Goal: Task Accomplishment & Management: Manage account settings

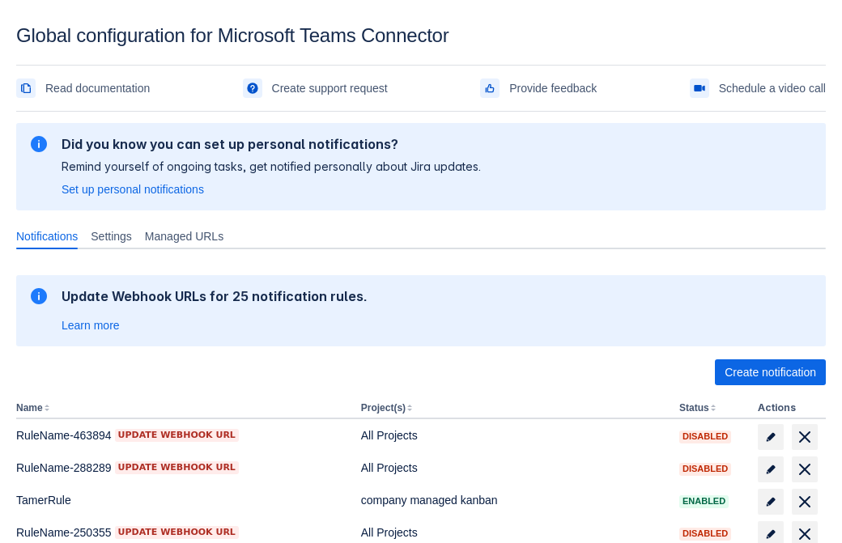
click at [770, 373] on span "Create notification" at bounding box center [771, 373] width 92 height 26
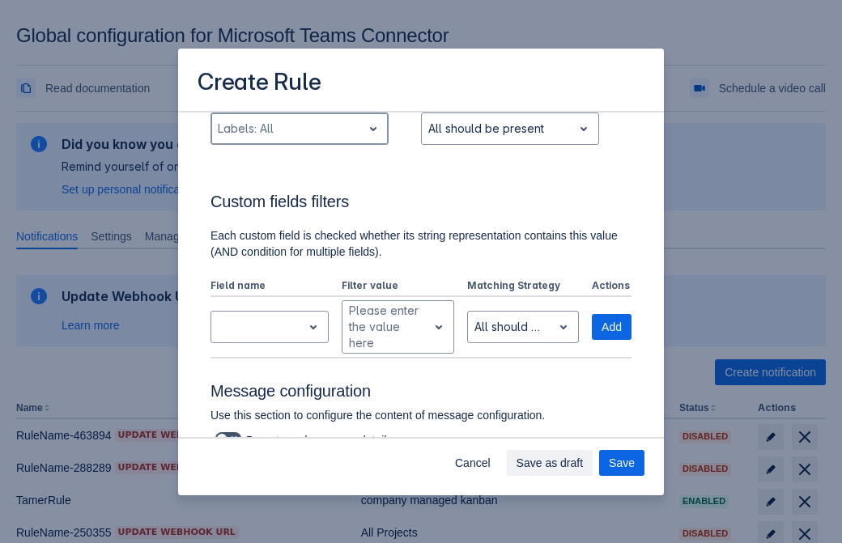
click at [299, 139] on div "Scrollable content" at bounding box center [287, 128] width 138 height 19
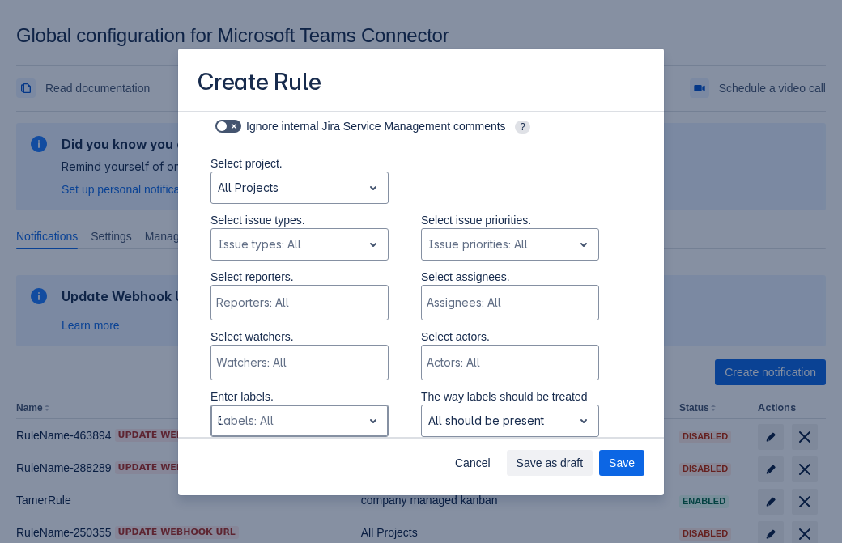
type input "324858_label"
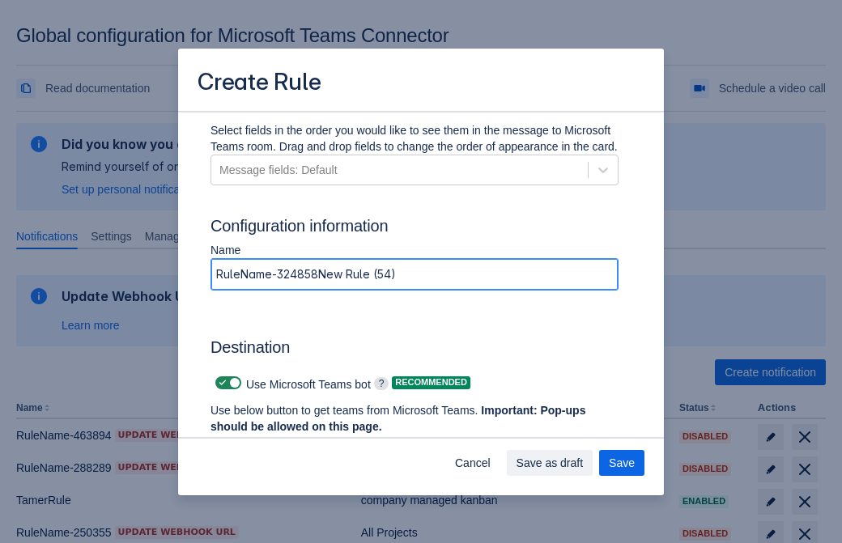
type input "RuleName-324858New Rule (54)"
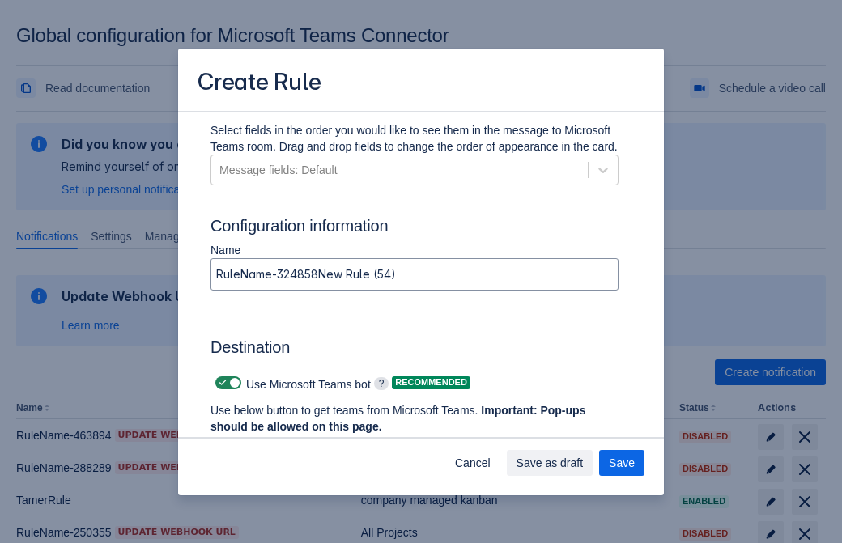
click at [220, 383] on span "Scrollable content" at bounding box center [222, 383] width 13 height 13
click at [220, 383] on input "Scrollable content" at bounding box center [220, 383] width 11 height 11
checkbox input "false"
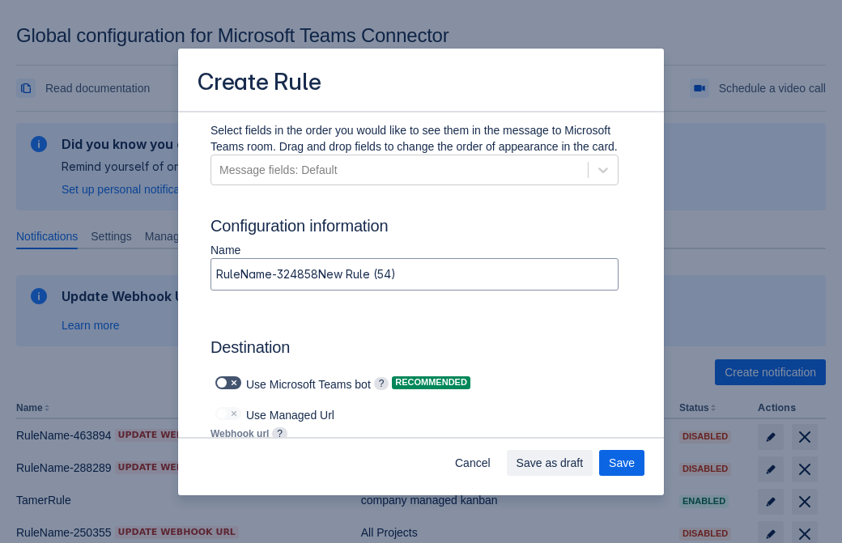
type input "https://prod-172.westeurope.logic.azure.com:443/workflows/ae977bb6ae334c9d95dfe…"
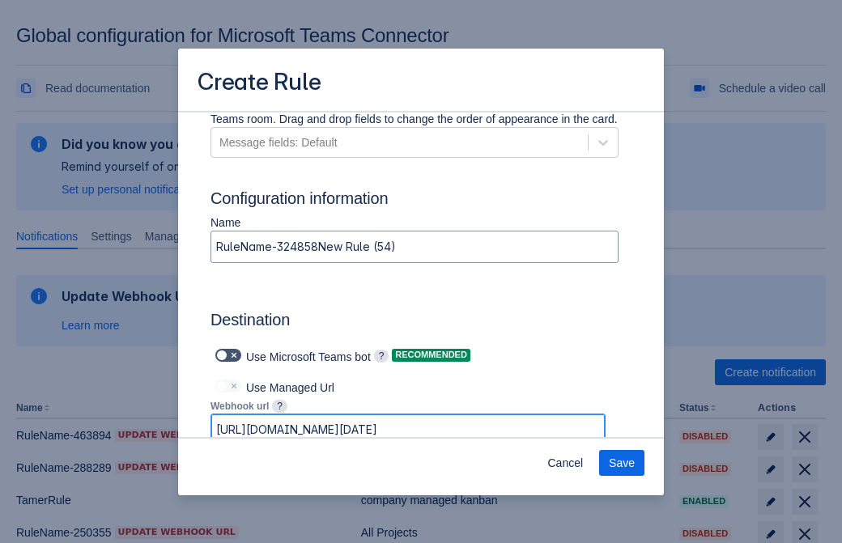
click at [622, 463] on span "Save" at bounding box center [622, 463] width 26 height 26
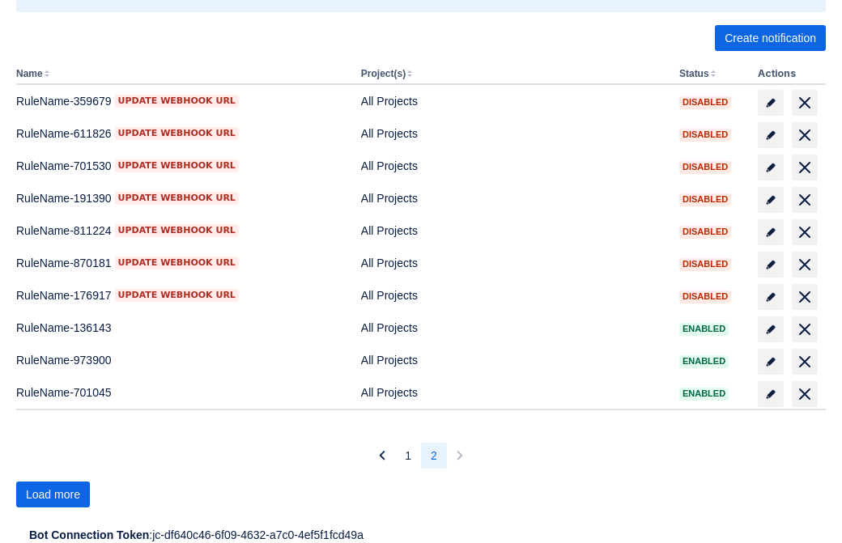
click at [53, 495] on span "Load more" at bounding box center [53, 495] width 54 height 26
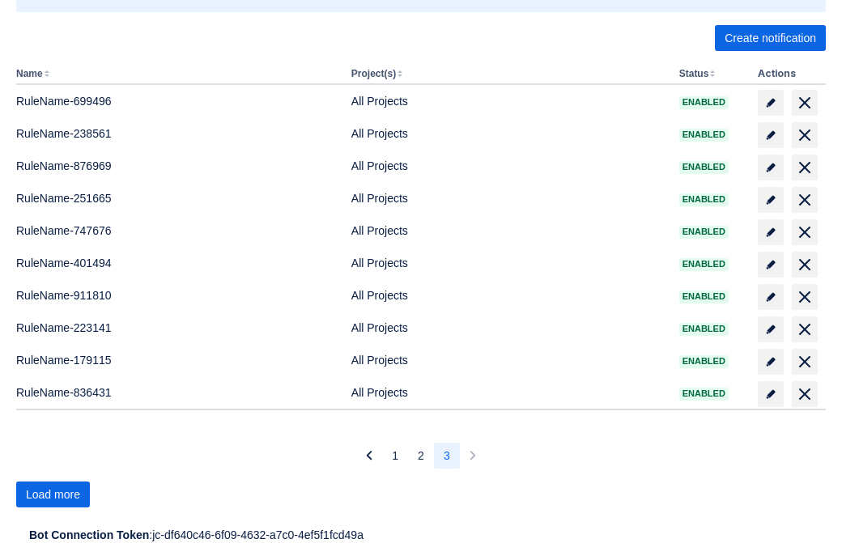
click at [53, 495] on span "Load more" at bounding box center [53, 495] width 54 height 26
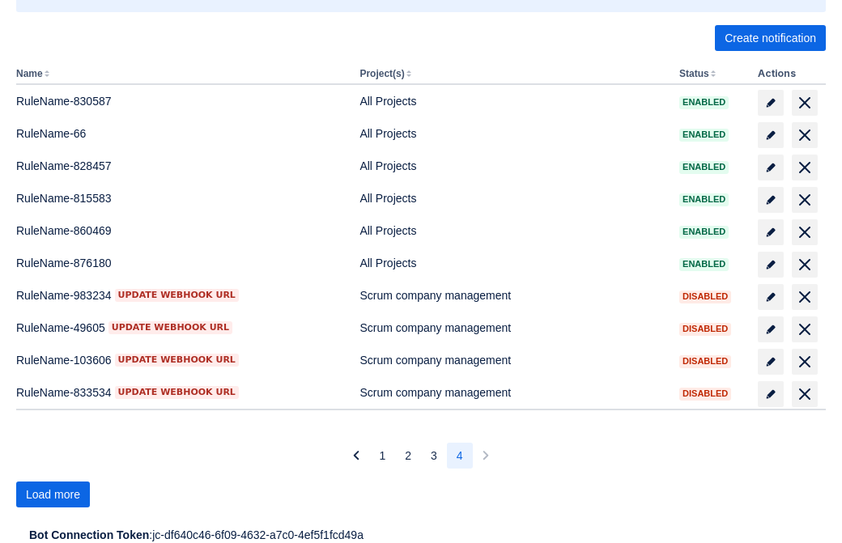
click at [53, 495] on span "Load more" at bounding box center [53, 495] width 54 height 26
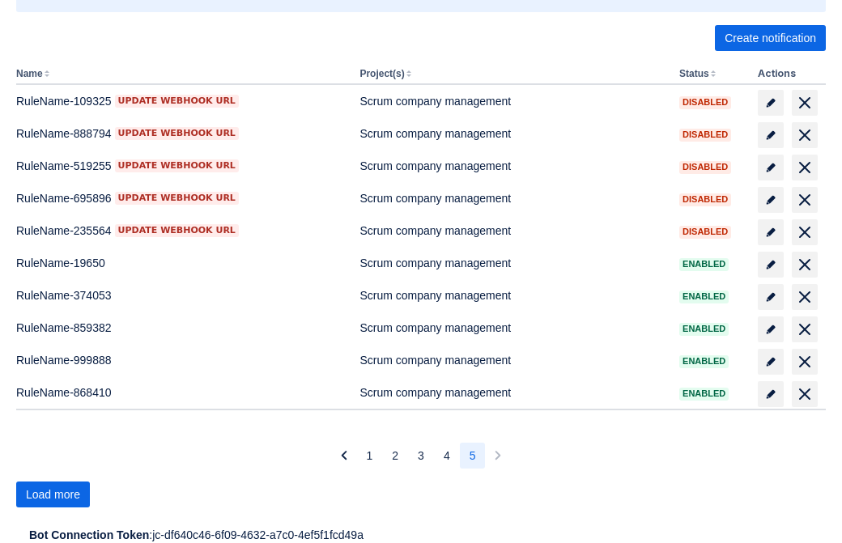
click at [53, 495] on span "Load more" at bounding box center [53, 495] width 54 height 26
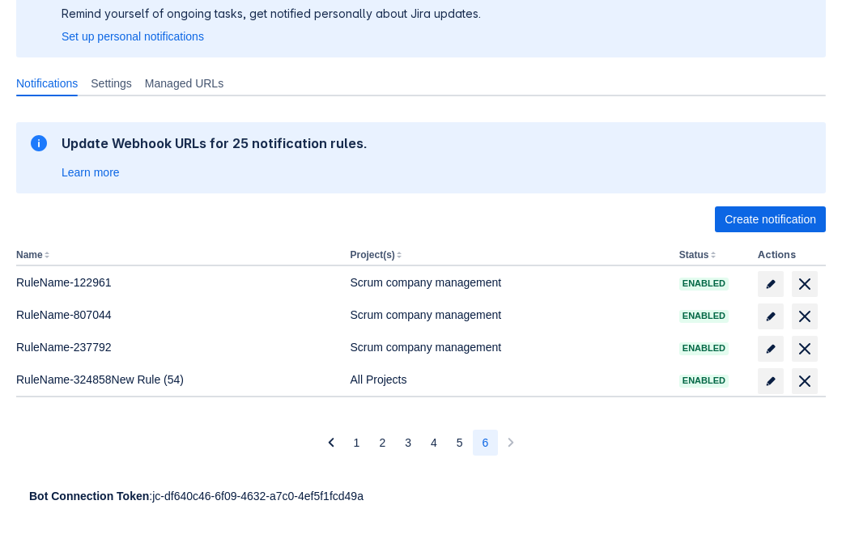
scroll to position [153, 0]
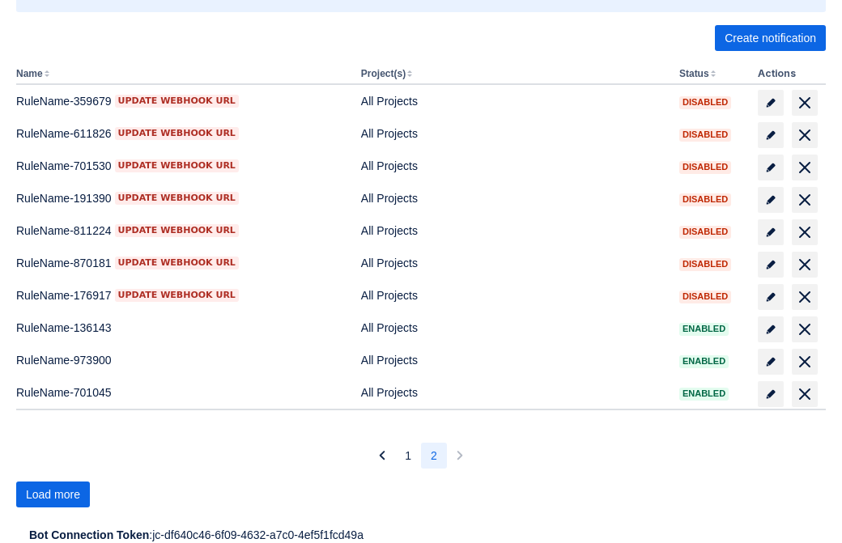
click at [53, 495] on span "Load more" at bounding box center [53, 495] width 54 height 26
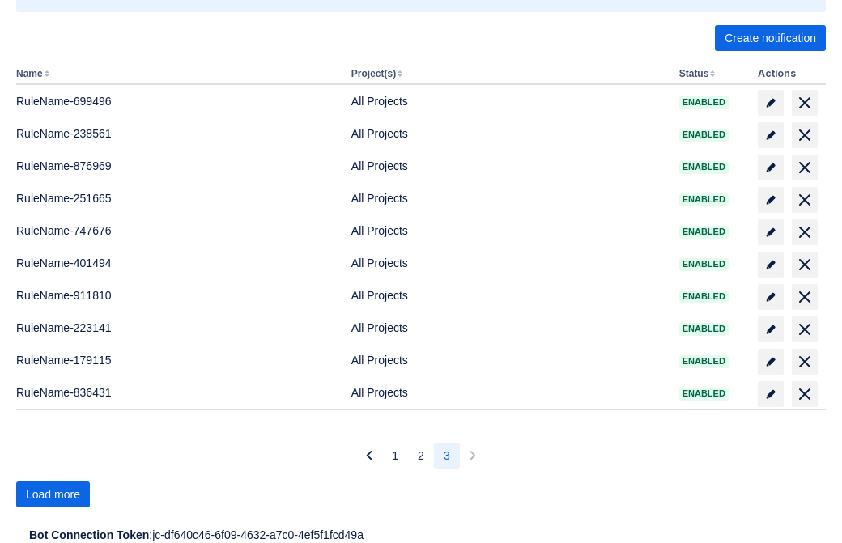
click at [53, 495] on span "Load more" at bounding box center [53, 495] width 54 height 26
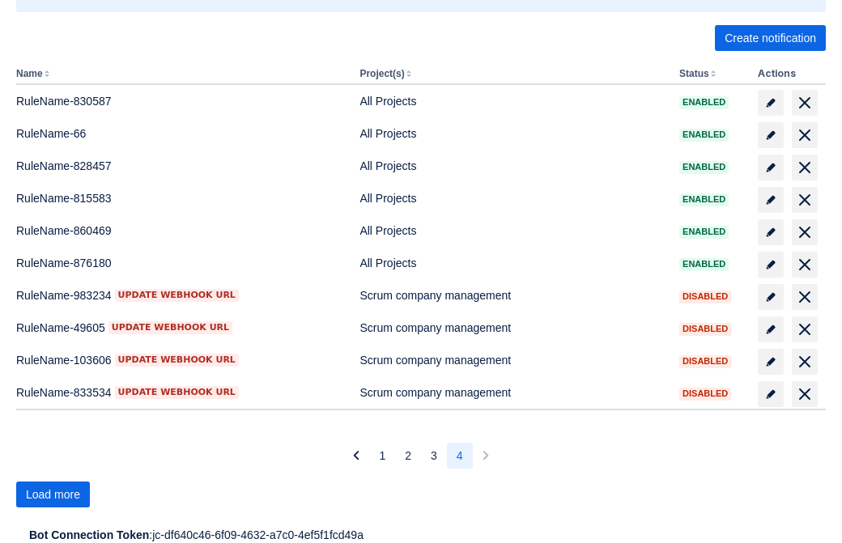
click at [53, 495] on span "Load more" at bounding box center [53, 495] width 54 height 26
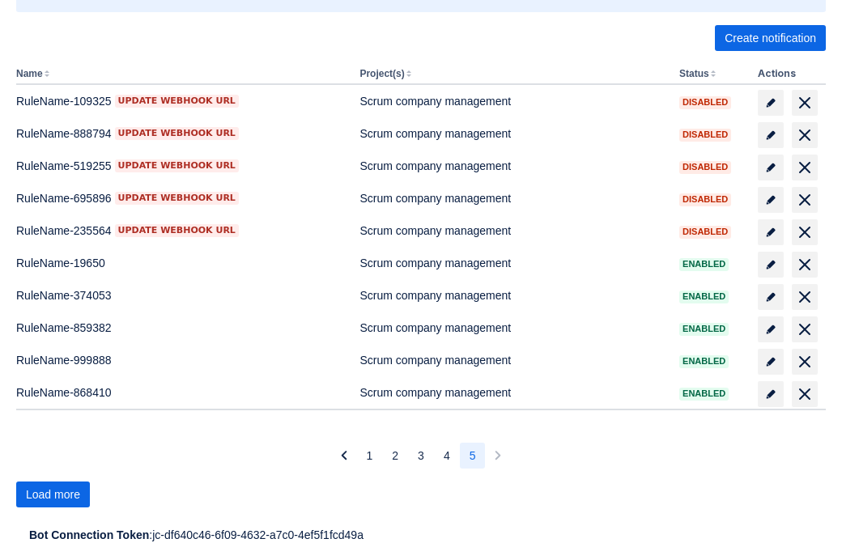
click at [53, 495] on span "Load more" at bounding box center [53, 495] width 54 height 26
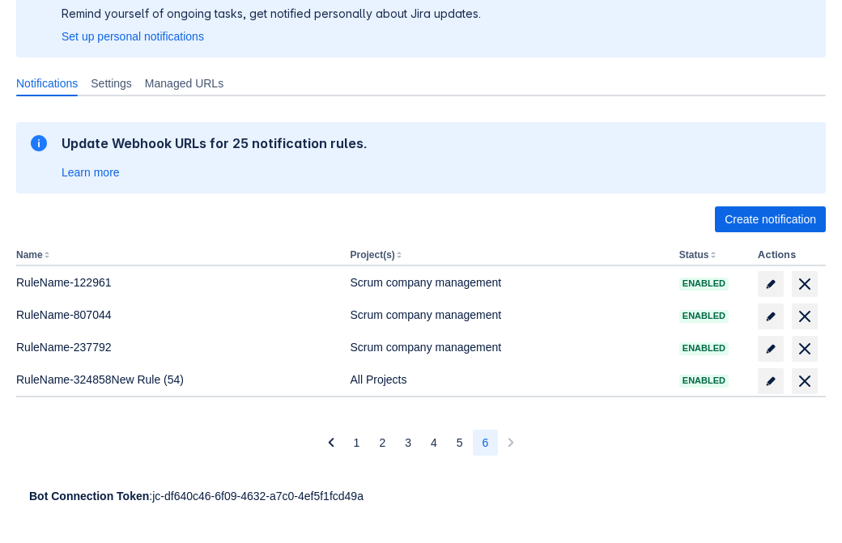
scroll to position [153, 0]
click at [804, 381] on span "delete" at bounding box center [804, 381] width 19 height 19
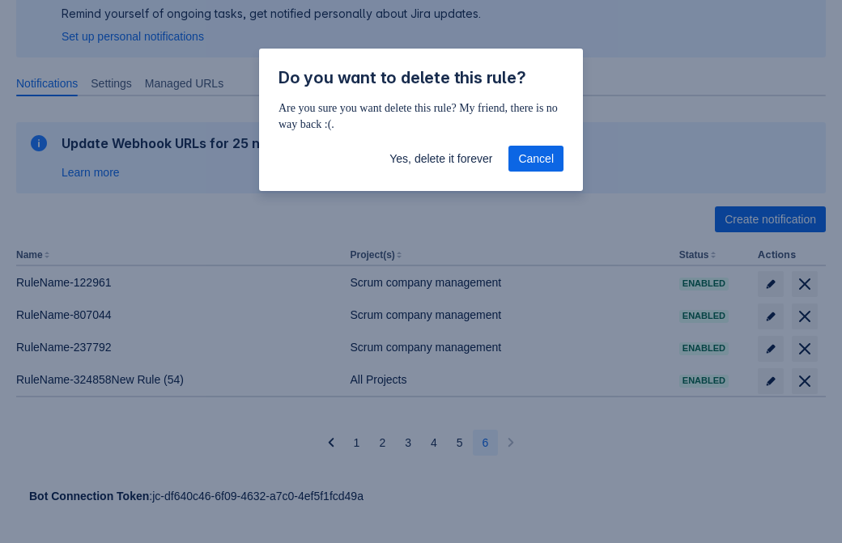
click at [441, 159] on span "Yes, delete it forever" at bounding box center [441, 159] width 103 height 26
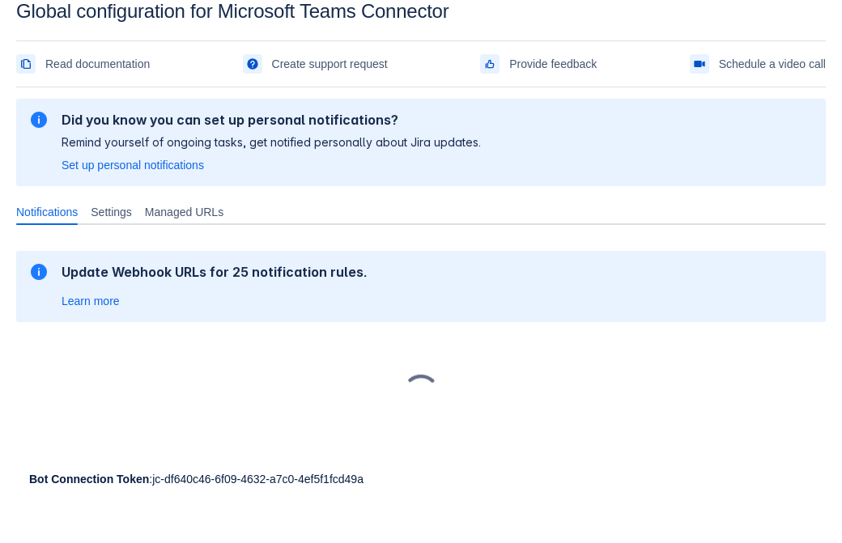
scroll to position [24, 0]
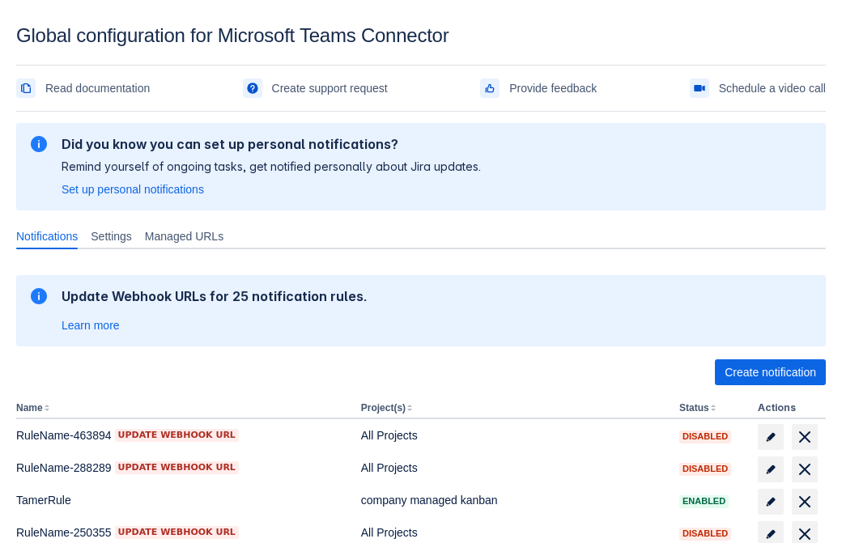
click at [770, 373] on span "Create notification" at bounding box center [771, 373] width 92 height 26
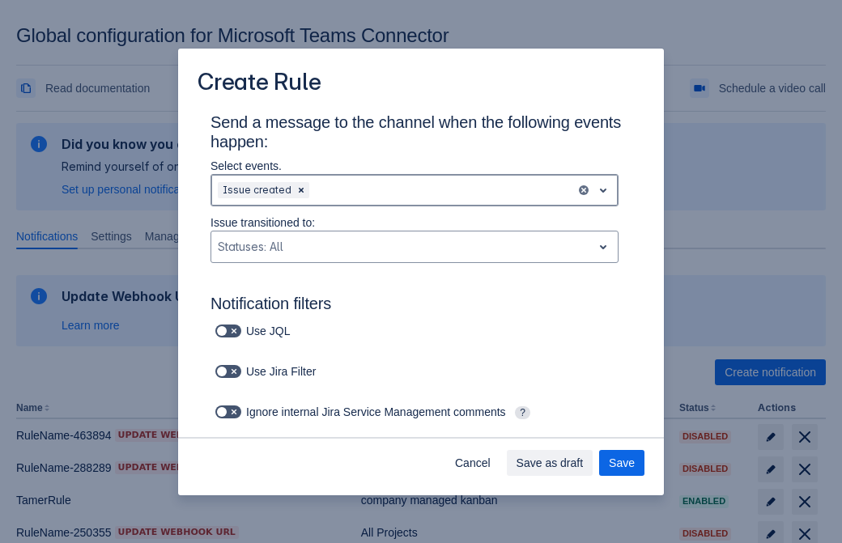
click at [415, 190] on div "Scrollable content" at bounding box center [441, 190] width 257 height 19
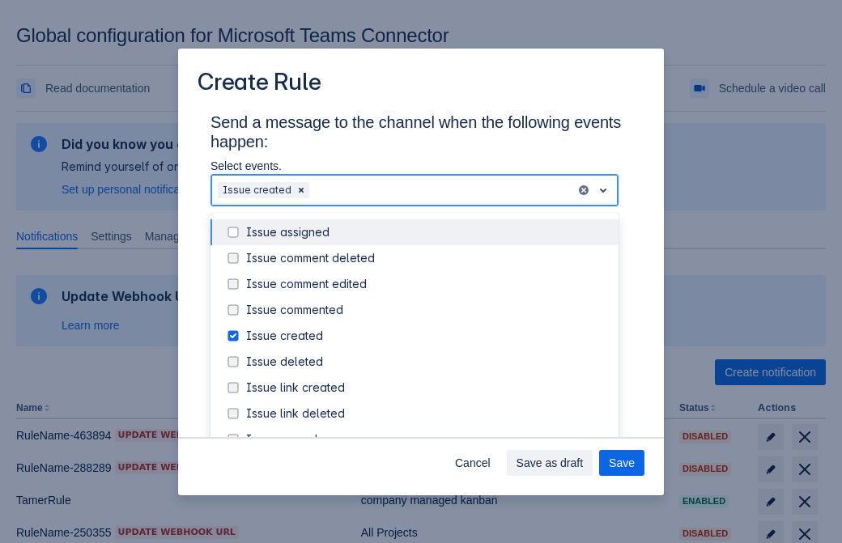
click at [428, 336] on div "Issue created" at bounding box center [427, 336] width 363 height 16
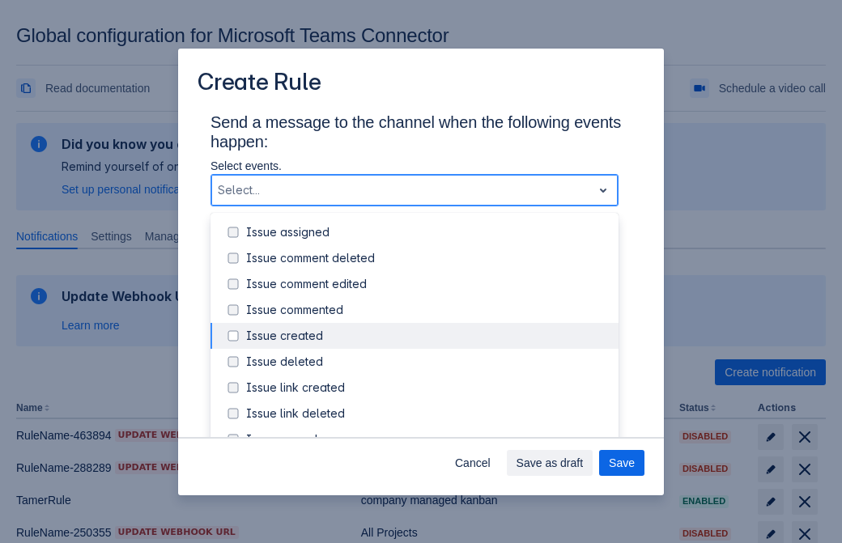
click at [428, 484] on div "Issue updated" at bounding box center [427, 492] width 363 height 16
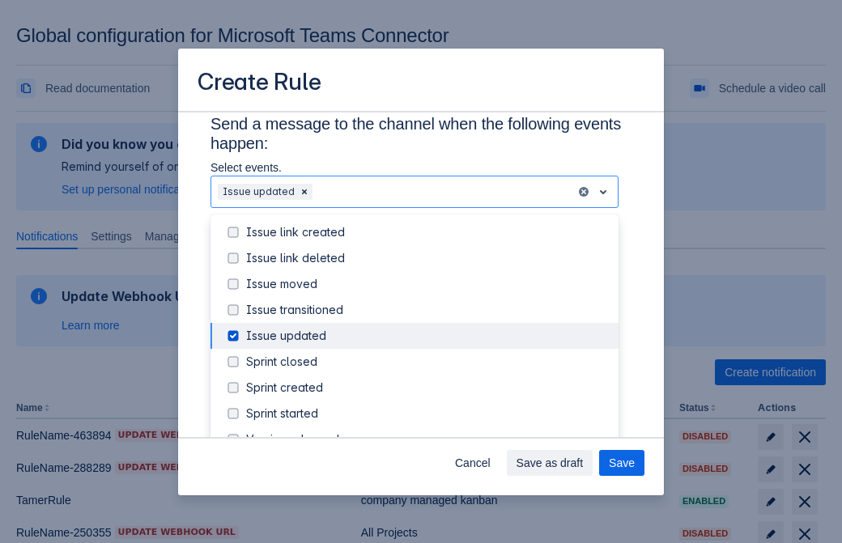
type input "322200_label"
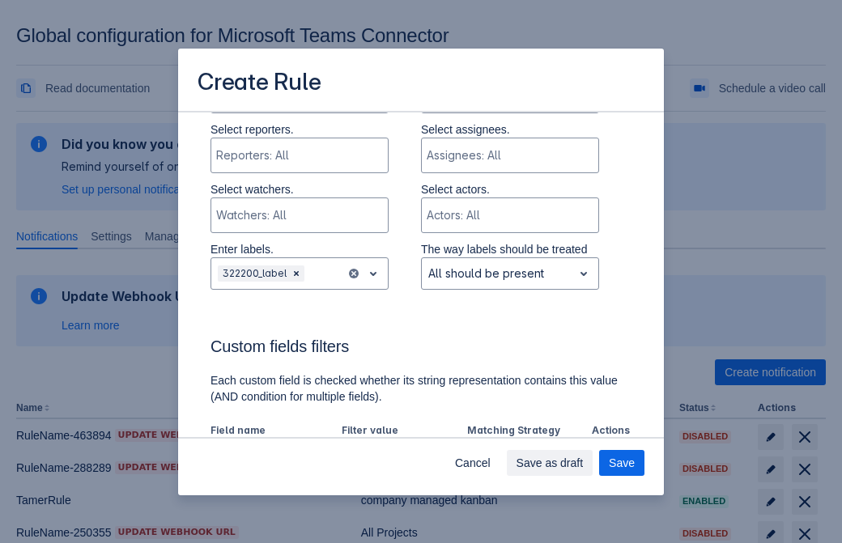
scroll to position [951, 0]
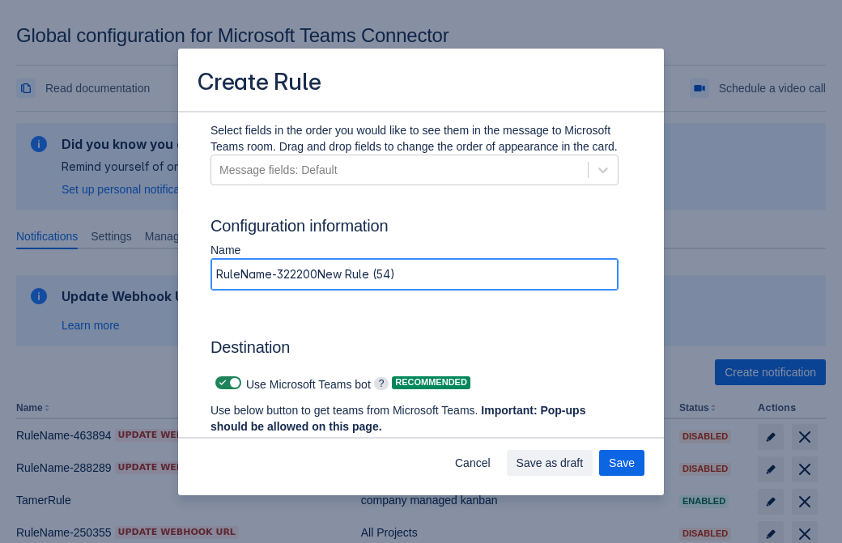
type input "RuleName-322200New Rule (54)"
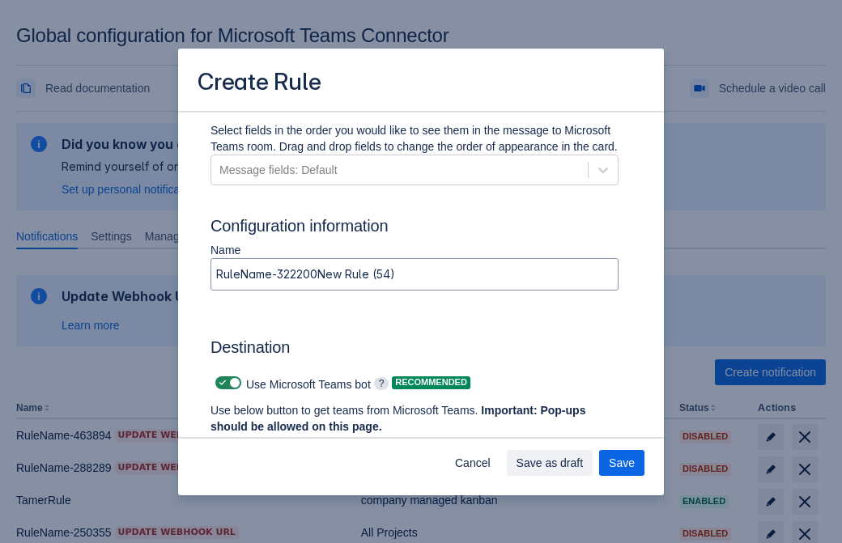
click at [220, 383] on span "Scrollable content" at bounding box center [222, 383] width 13 height 13
click at [220, 383] on input "Scrollable content" at bounding box center [220, 383] width 11 height 11
checkbox input "false"
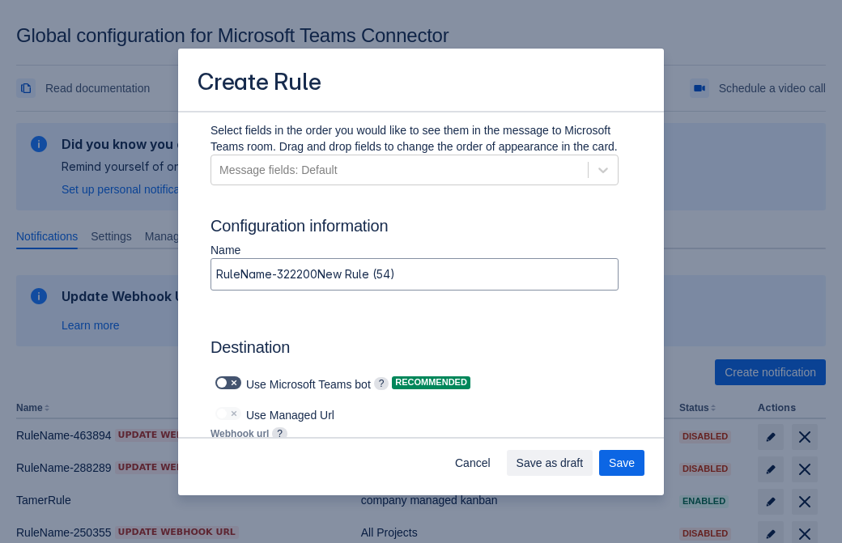
type input "https://prod-112.westeurope.logic.azure.com:443/workflows/bae959254738451b85002…"
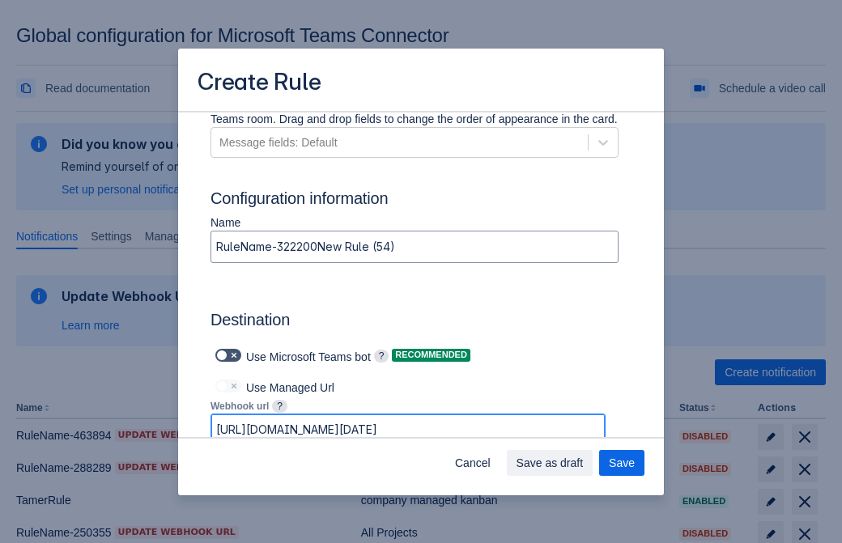
click at [584, 463] on span "Save as draft" at bounding box center [550, 463] width 67 height 26
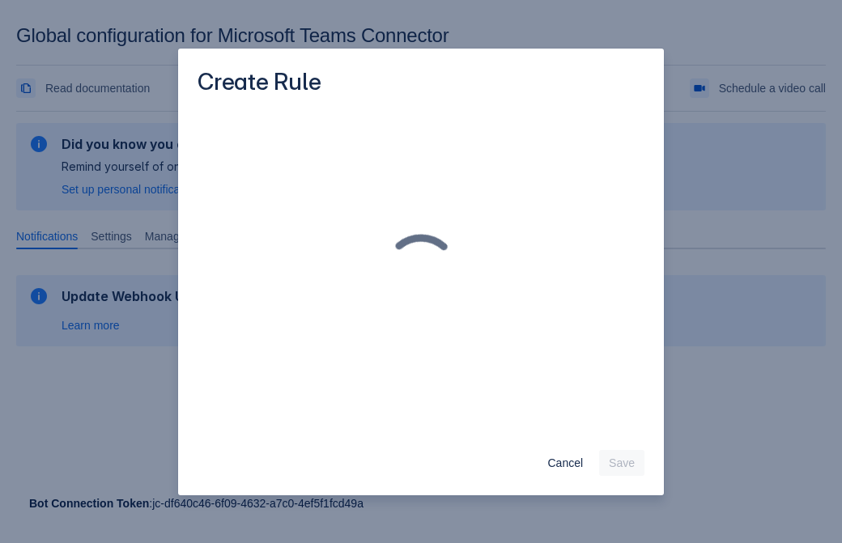
scroll to position [0, 0]
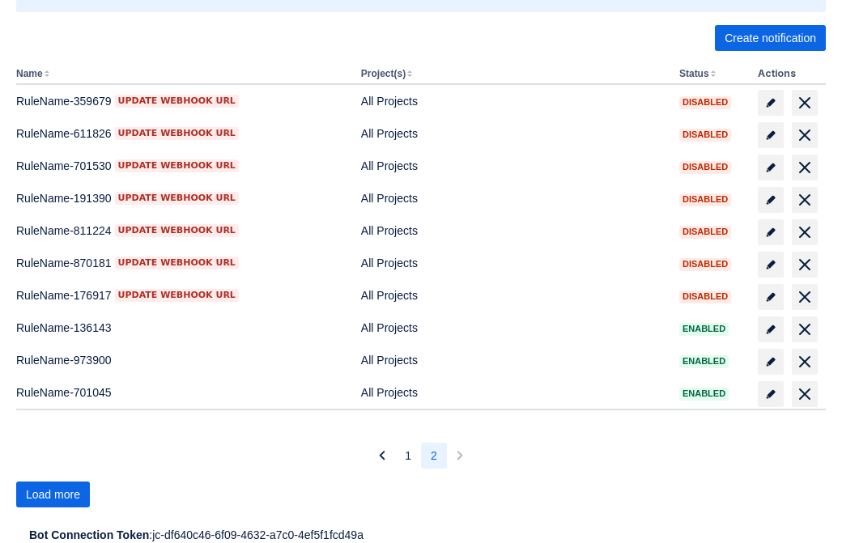
click at [53, 495] on span "Load more" at bounding box center [53, 495] width 54 height 26
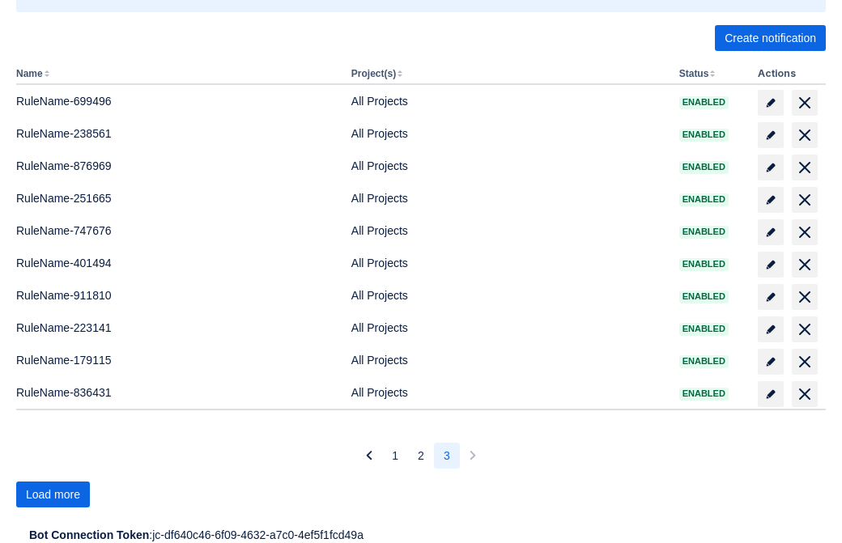
click at [53, 495] on span "Load more" at bounding box center [53, 495] width 54 height 26
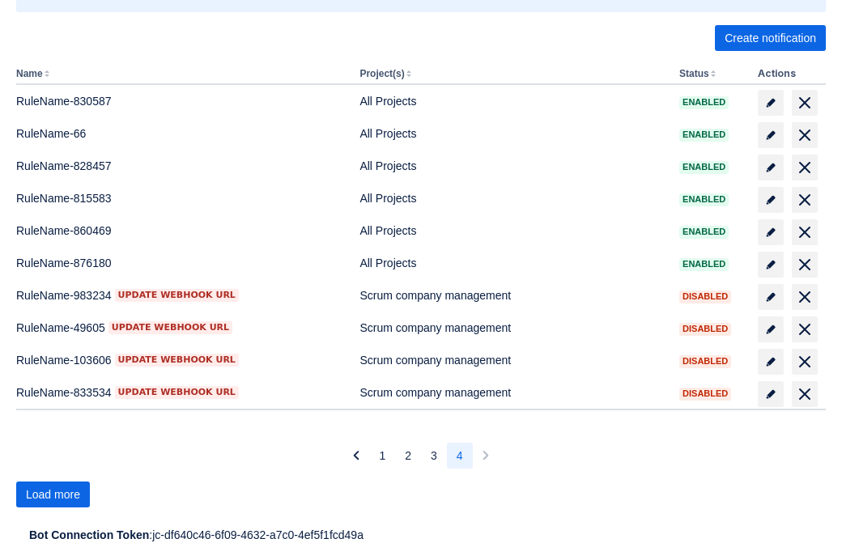
click at [53, 495] on span "Load more" at bounding box center [53, 495] width 54 height 26
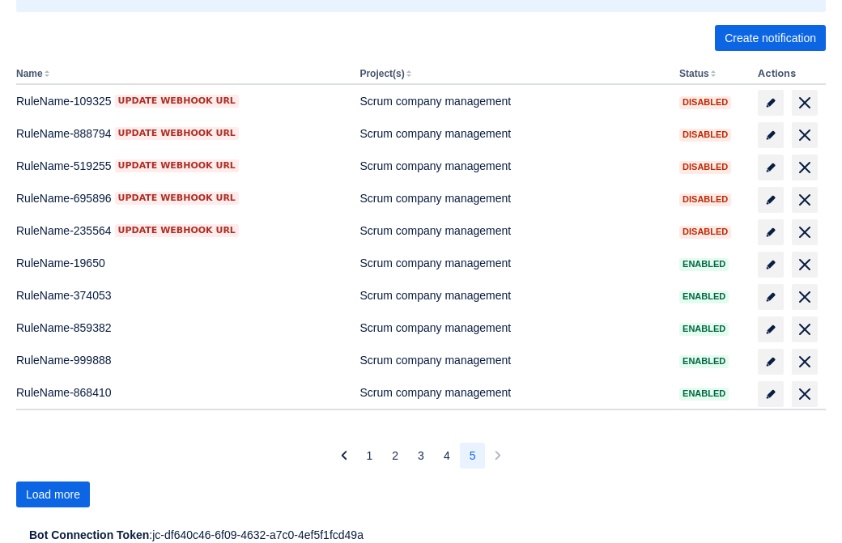
click at [53, 495] on span "Load more" at bounding box center [53, 495] width 54 height 26
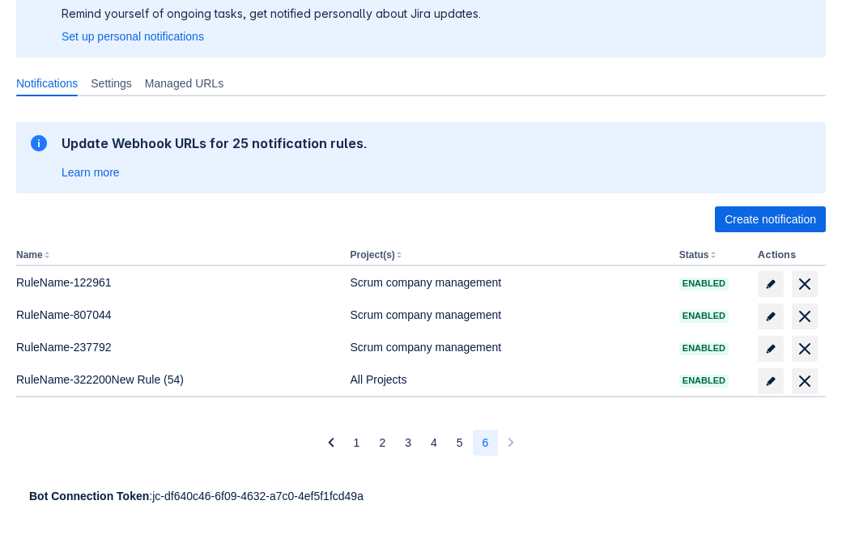
scroll to position [153, 0]
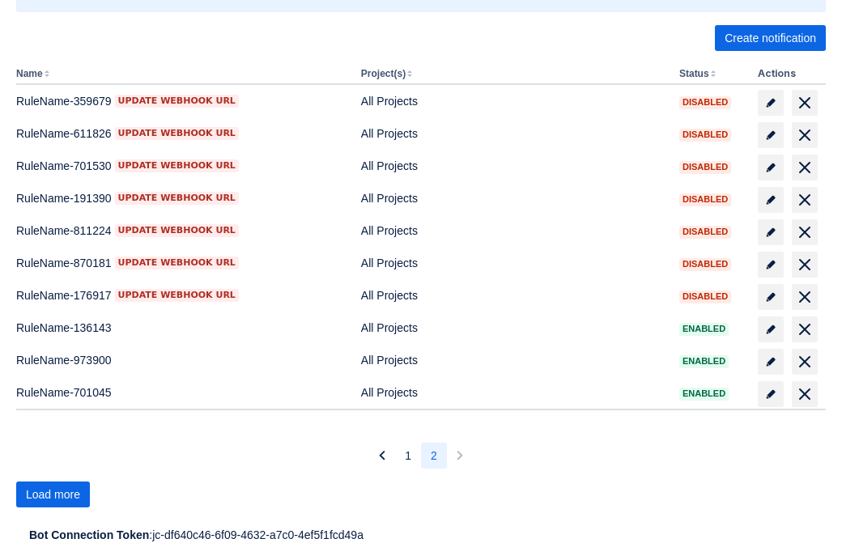
click at [53, 495] on span "Load more" at bounding box center [53, 495] width 54 height 26
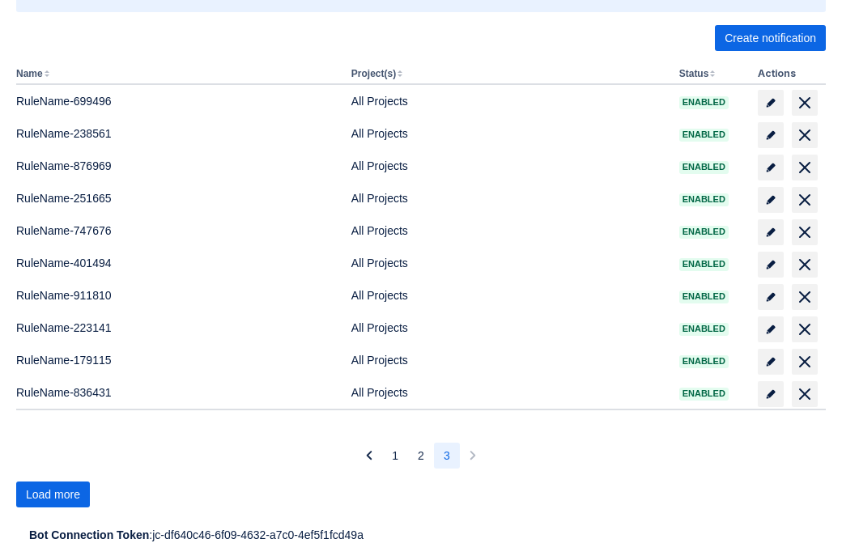
click at [53, 495] on span "Load more" at bounding box center [53, 495] width 54 height 26
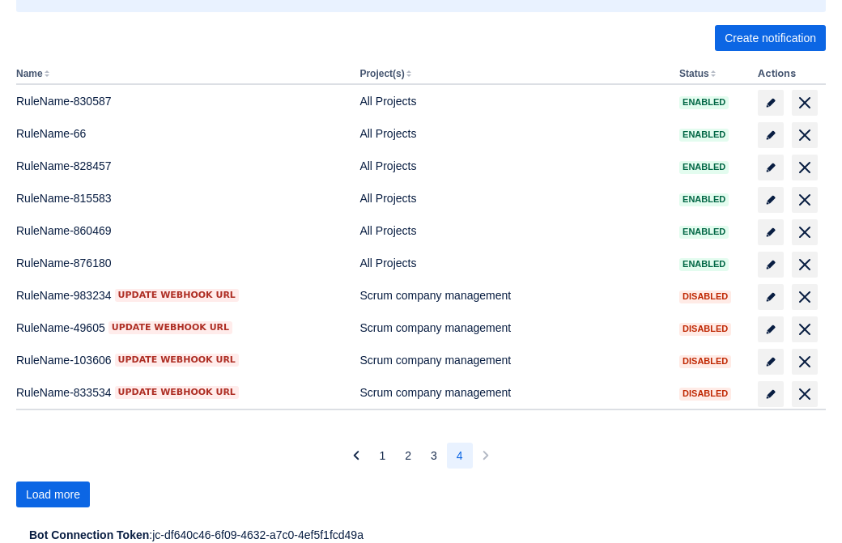
click at [53, 495] on span "Load more" at bounding box center [53, 495] width 54 height 26
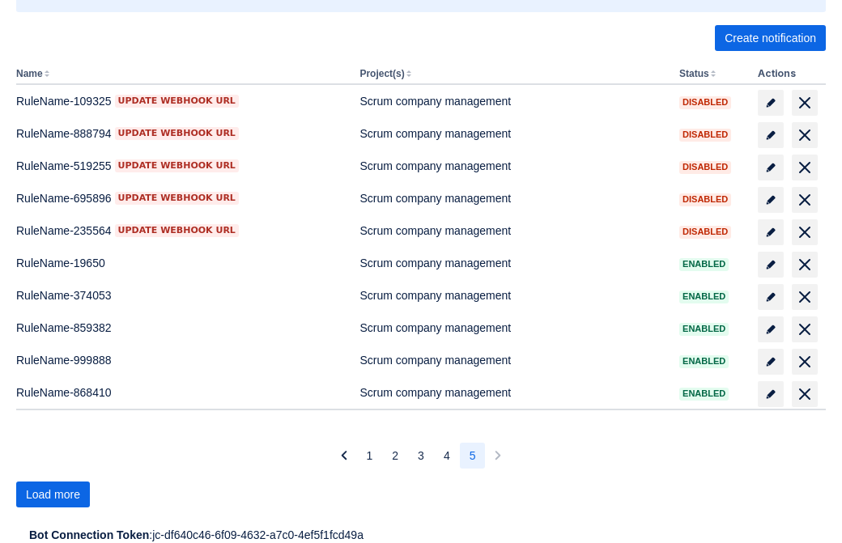
click at [53, 495] on span "Load more" at bounding box center [53, 495] width 54 height 26
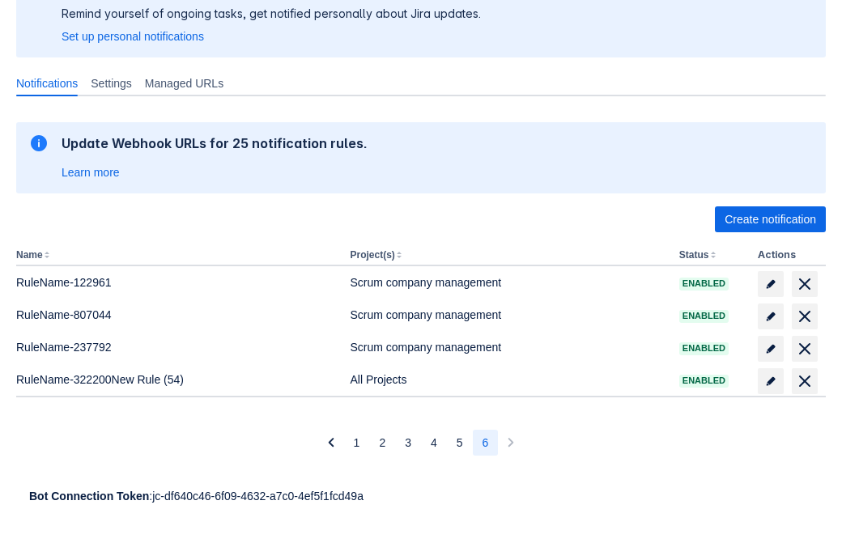
scroll to position [153, 0]
click at [804, 381] on span "delete" at bounding box center [804, 381] width 19 height 19
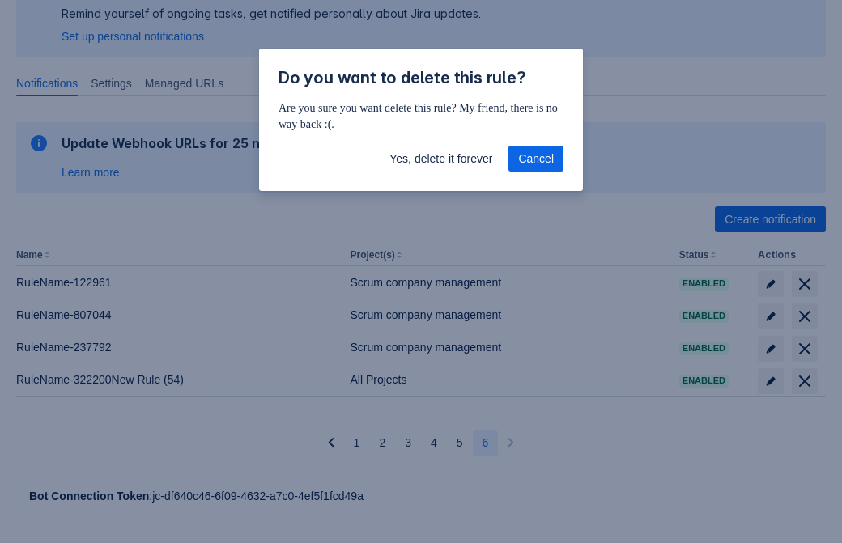
click at [441, 159] on span "Yes, delete it forever" at bounding box center [441, 159] width 103 height 26
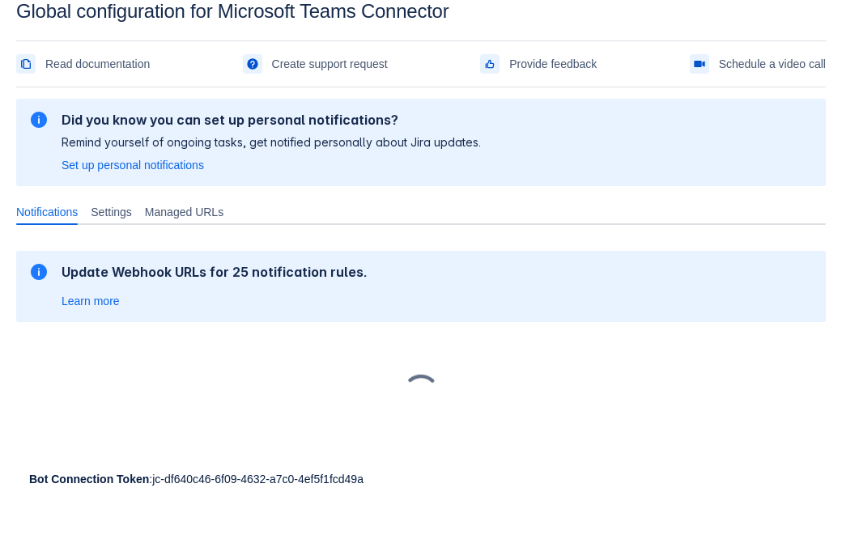
scroll to position [24, 0]
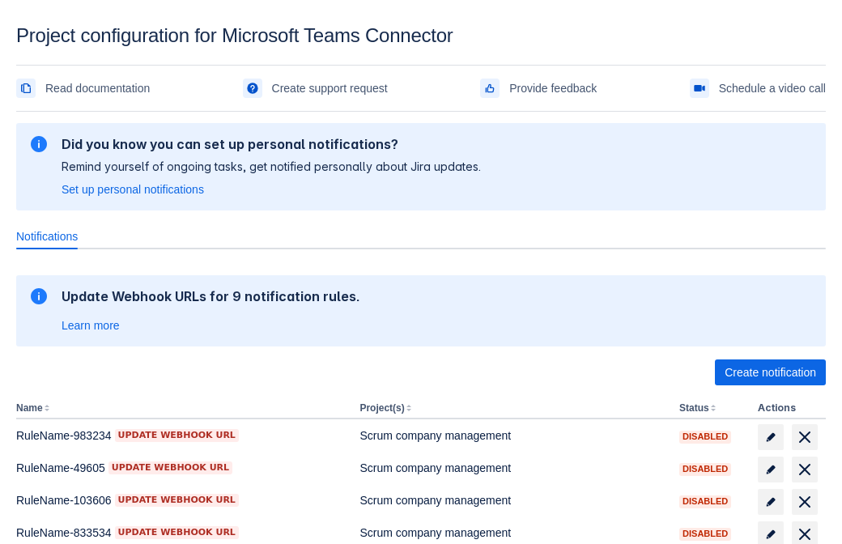
click at [770, 373] on span "Create notification" at bounding box center [771, 373] width 92 height 26
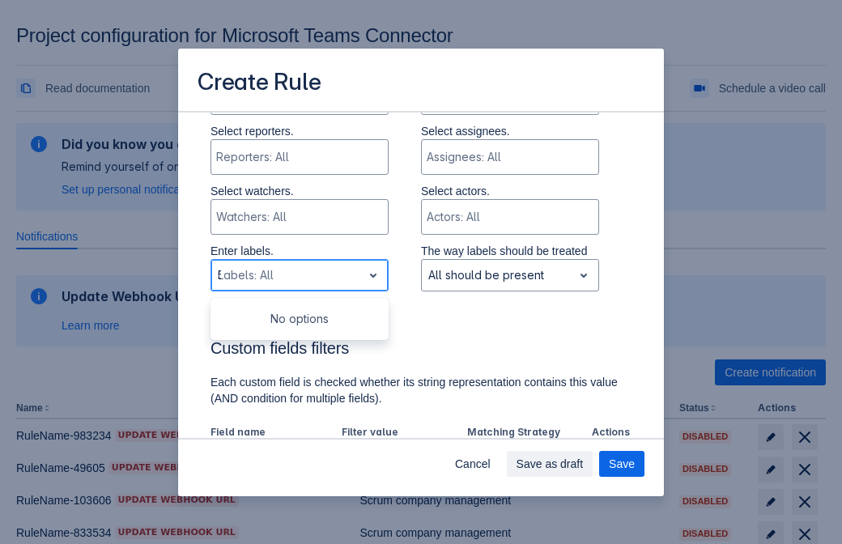
type input "538694_label"
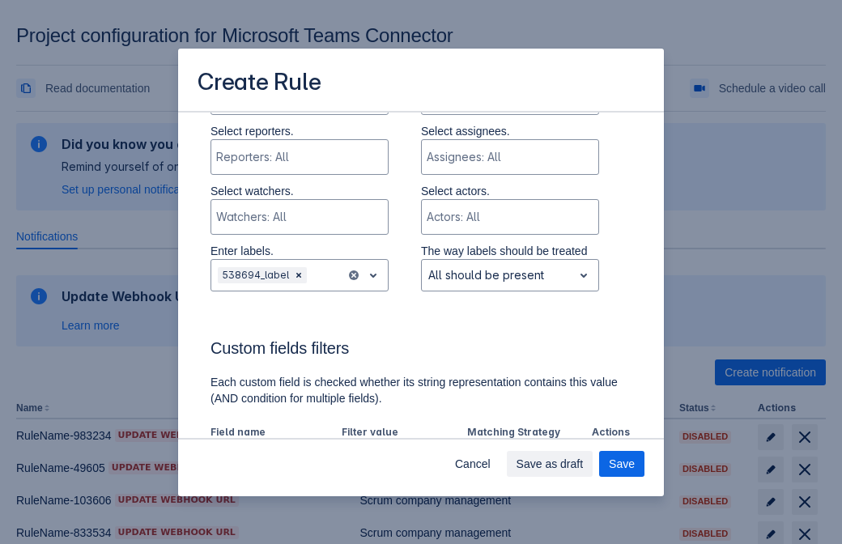
scroll to position [893, 0]
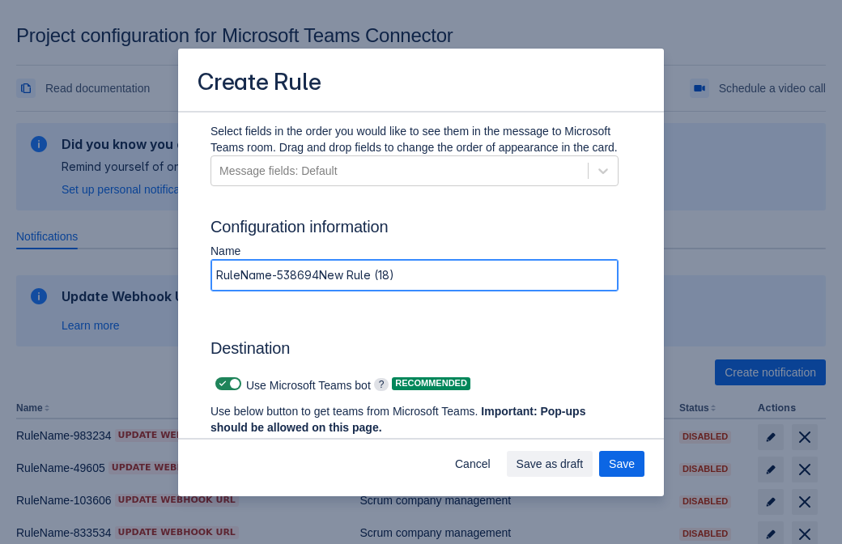
type input "RuleName-538694New Rule (18)"
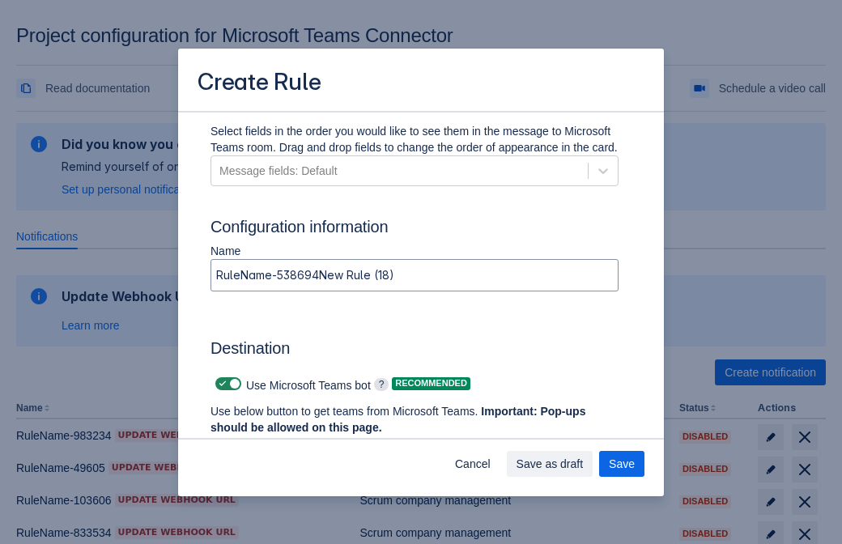
click at [220, 384] on span at bounding box center [222, 383] width 13 height 13
click at [220, 384] on input "checkbox" at bounding box center [220, 384] width 11 height 11
checkbox input "false"
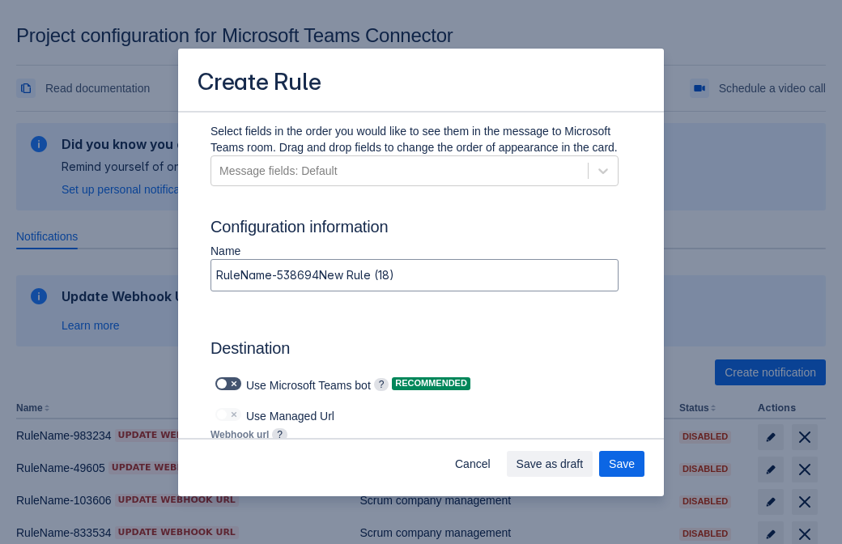
type input "[URL][DOMAIN_NAME][DATE]"
click at [622, 464] on span "Save" at bounding box center [622, 464] width 26 height 26
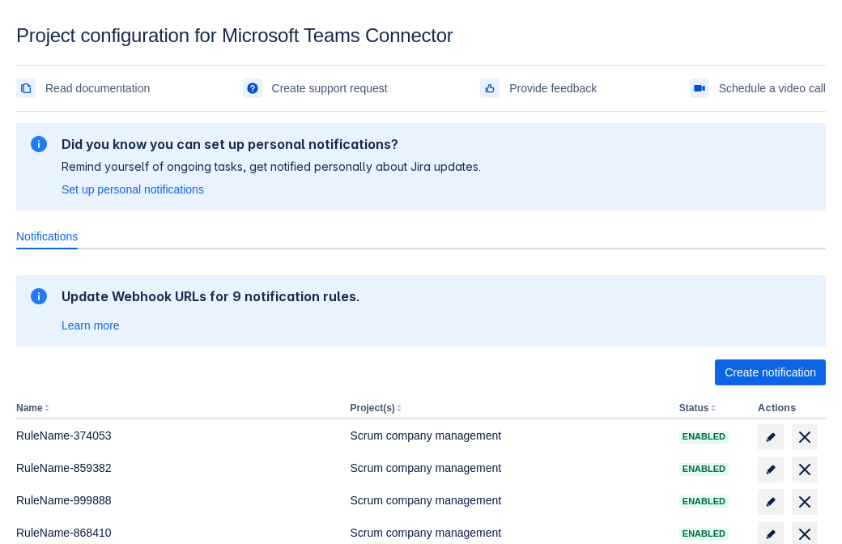
scroll to position [266, 0]
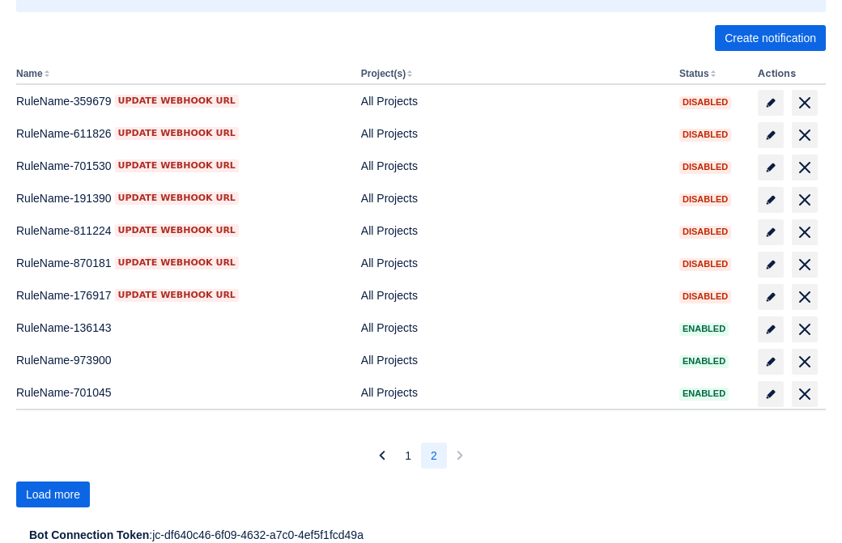
click at [53, 495] on span "Load more" at bounding box center [53, 495] width 54 height 26
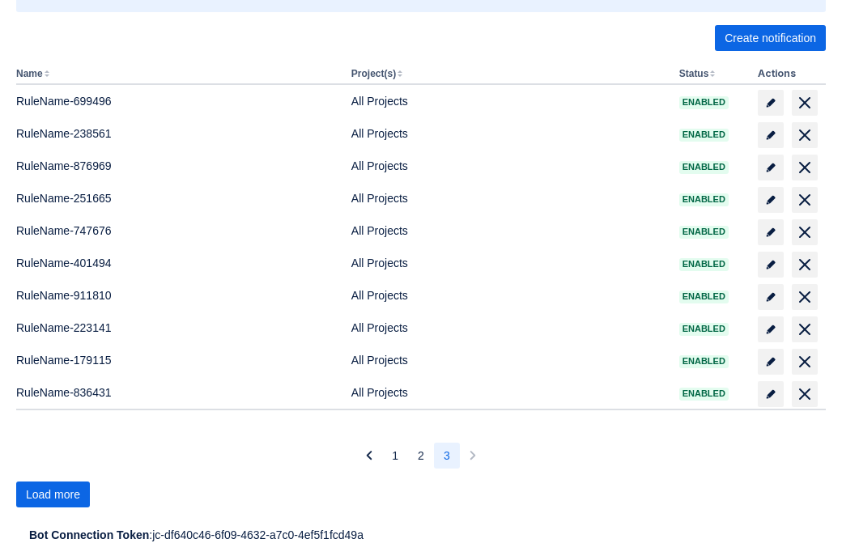
click at [53, 495] on span "Load more" at bounding box center [53, 495] width 54 height 26
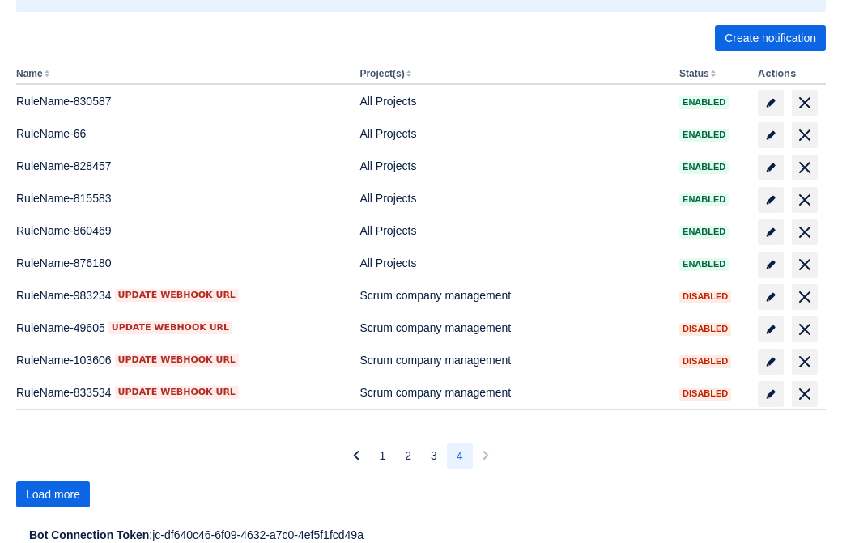
click at [53, 495] on span "Load more" at bounding box center [53, 495] width 54 height 26
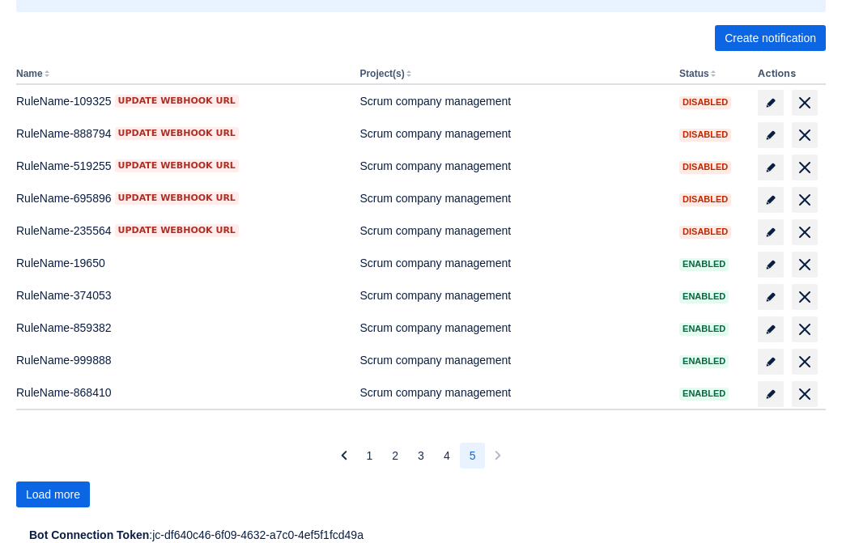
click at [53, 495] on span "Load more" at bounding box center [53, 495] width 54 height 26
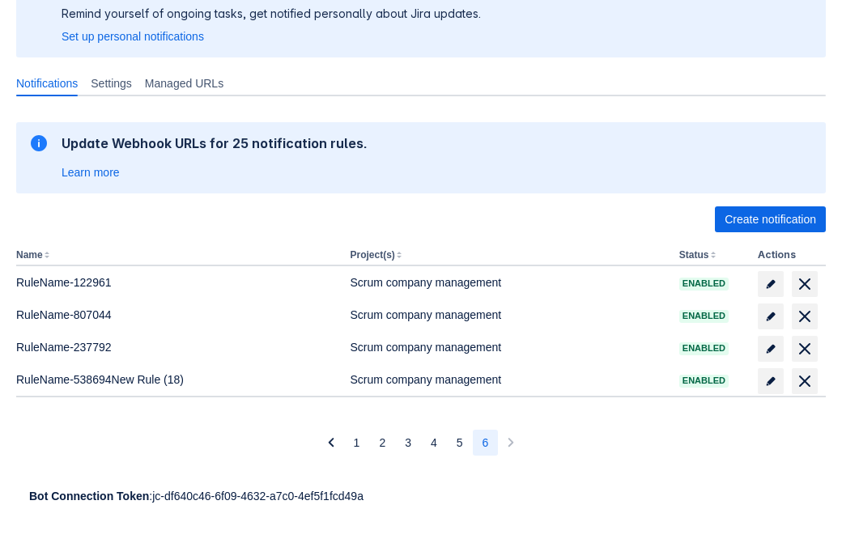
scroll to position [153, 0]
click at [804, 381] on span "delete" at bounding box center [804, 381] width 19 height 19
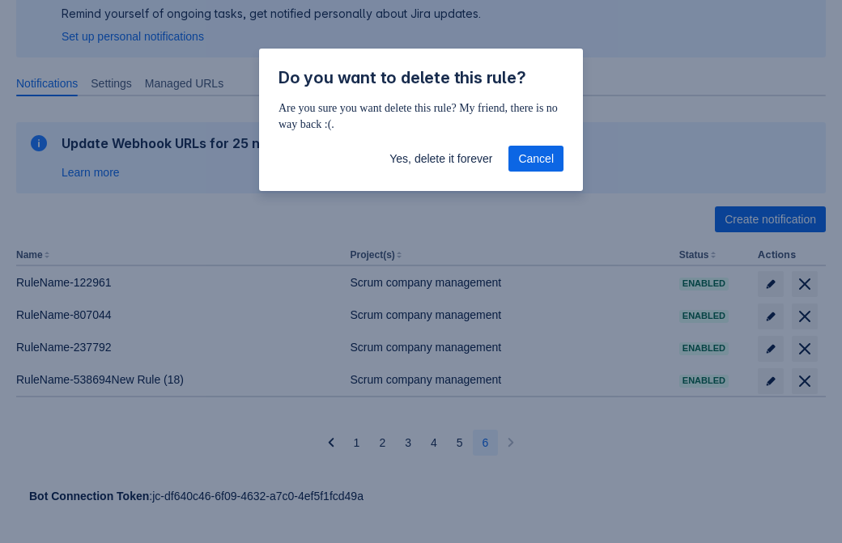
click at [441, 159] on span "Yes, delete it forever" at bounding box center [441, 159] width 103 height 26
